Goal: Task Accomplishment & Management: Manage account settings

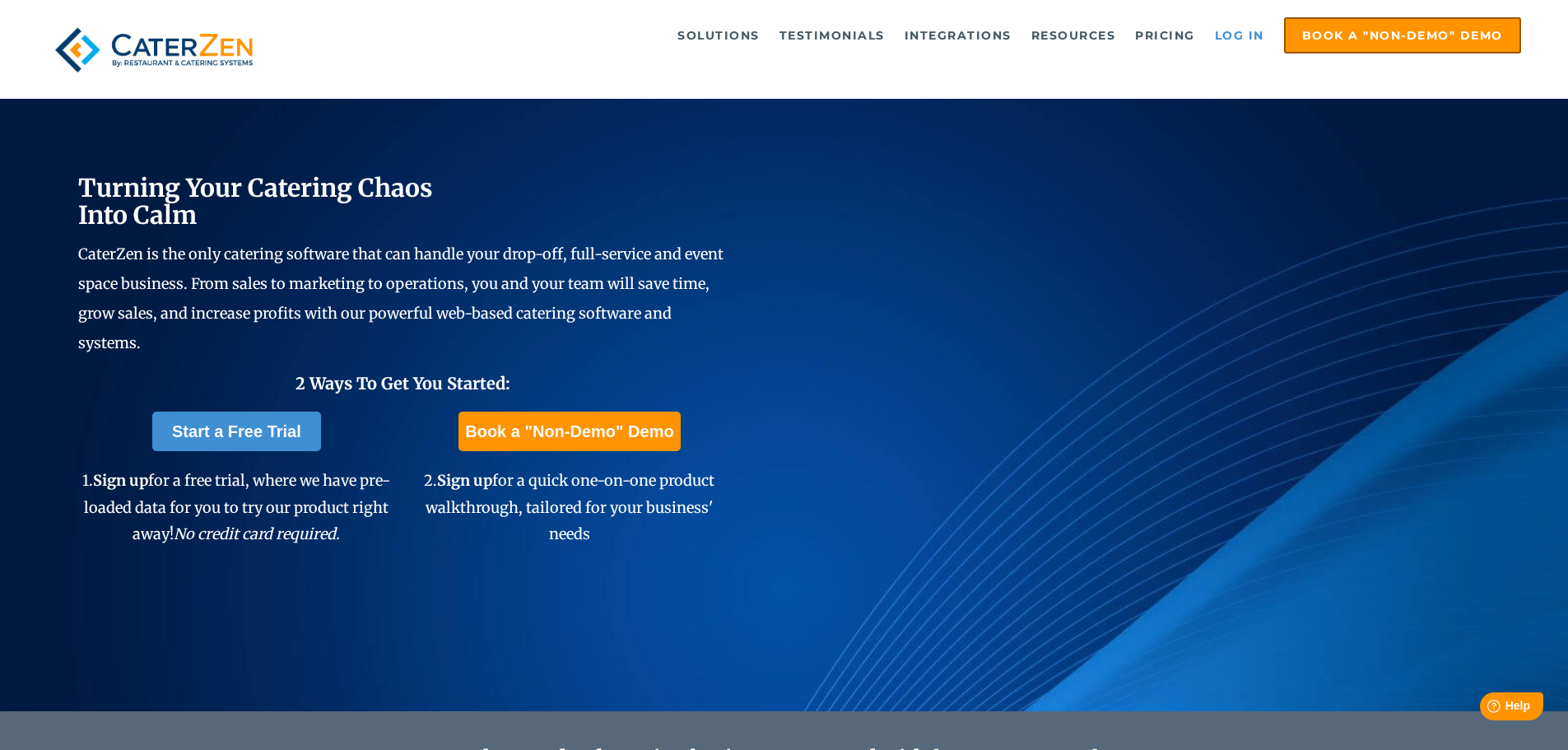
click at [1234, 37] on link "Log in" at bounding box center [1240, 35] width 66 height 33
click at [1248, 32] on link "Log in" at bounding box center [1240, 35] width 66 height 33
click at [1245, 30] on link "Log in" at bounding box center [1240, 35] width 66 height 33
click at [1236, 34] on link "Log in" at bounding box center [1240, 35] width 66 height 33
